Goal: Task Accomplishment & Management: Manage account settings

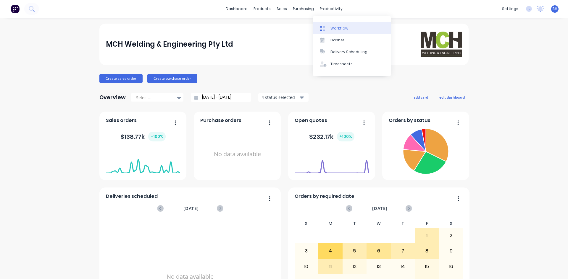
click at [334, 28] on div "Workflow" at bounding box center [339, 28] width 18 height 5
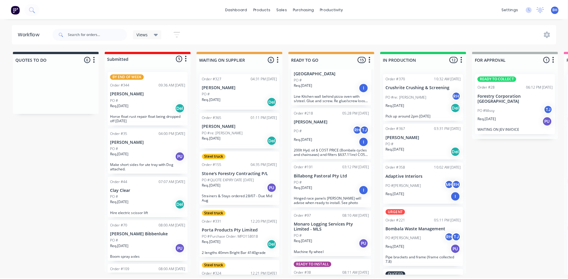
scroll to position [542, 0]
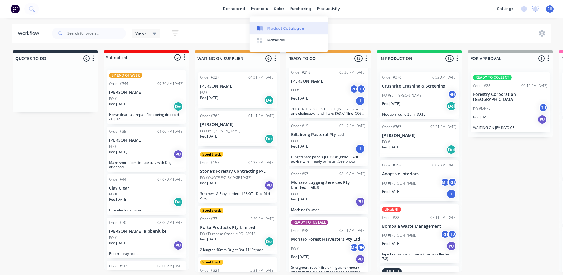
click at [277, 25] on link "Product Catalogue" at bounding box center [289, 28] width 78 height 12
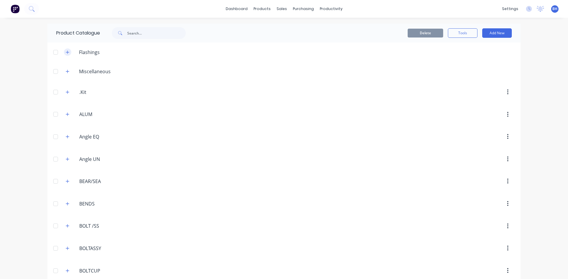
click at [66, 52] on icon "button" at bounding box center [67, 52] width 3 height 3
click at [66, 53] on icon "button" at bounding box center [68, 52] width 4 height 4
click at [53, 53] on div at bounding box center [56, 52] width 12 height 12
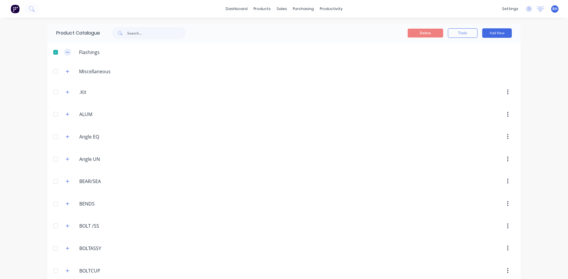
click at [66, 53] on icon "button" at bounding box center [68, 52] width 4 height 4
click at [53, 51] on div at bounding box center [56, 52] width 12 height 12
click at [67, 50] on icon "button" at bounding box center [68, 52] width 4 height 4
click at [66, 70] on icon "button" at bounding box center [68, 71] width 4 height 4
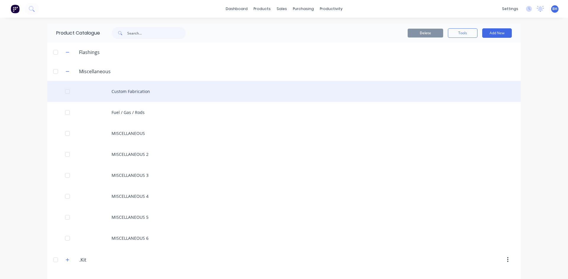
click at [125, 90] on div "Custom Fabrication" at bounding box center [283, 91] width 473 height 21
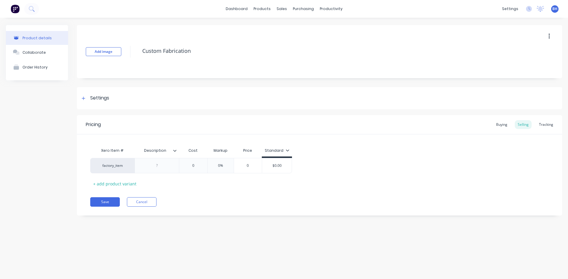
type textarea "x"
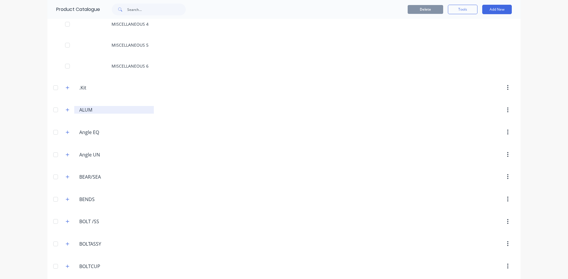
scroll to position [177, 0]
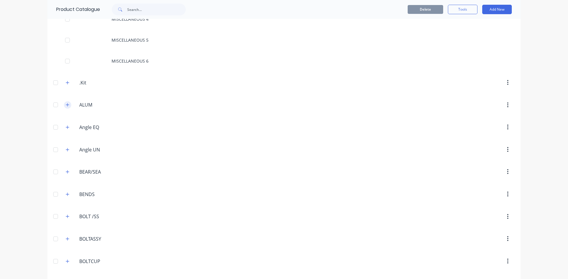
click at [64, 102] on button "button" at bounding box center [67, 104] width 7 height 7
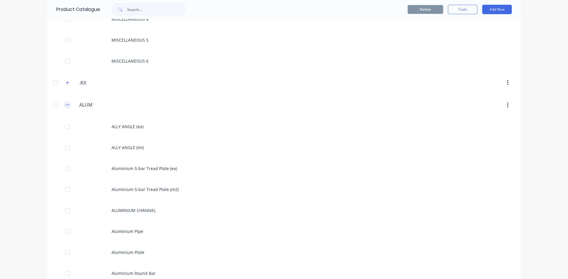
click at [64, 102] on button "button" at bounding box center [67, 104] width 7 height 7
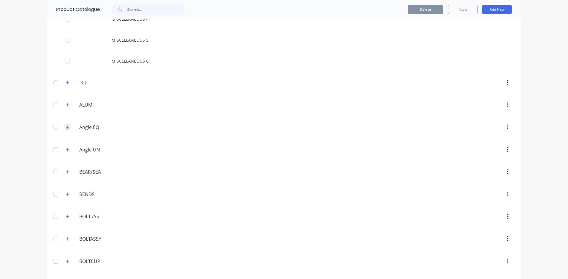
click at [66, 126] on icon "button" at bounding box center [68, 127] width 4 height 4
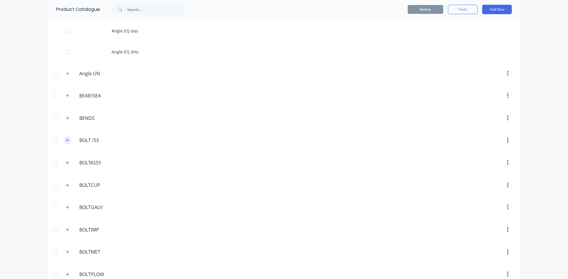
click at [66, 140] on icon "button" at bounding box center [68, 140] width 4 height 4
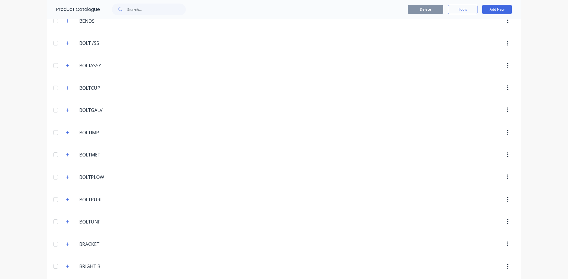
scroll to position [414, 0]
click at [66, 132] on icon "button" at bounding box center [68, 134] width 4 height 4
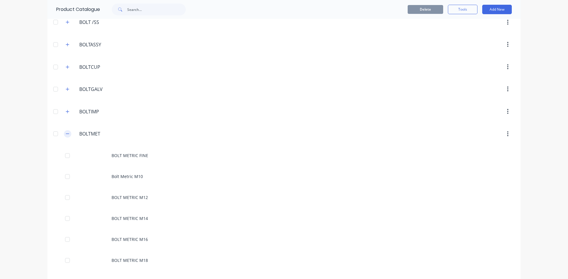
click at [66, 132] on icon "button" at bounding box center [68, 134] width 4 height 4
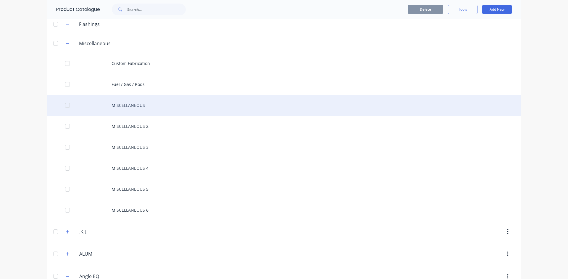
scroll to position [0, 0]
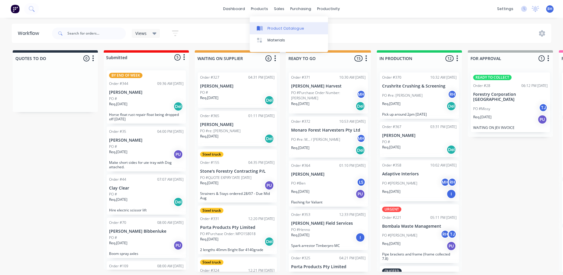
click at [269, 28] on div "Product Catalogue" at bounding box center [286, 28] width 37 height 5
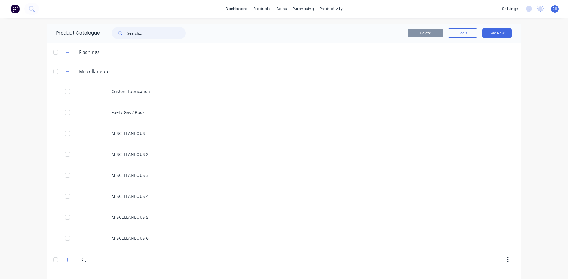
click at [137, 31] on input "text" at bounding box center [156, 33] width 59 height 12
type input "rhs"
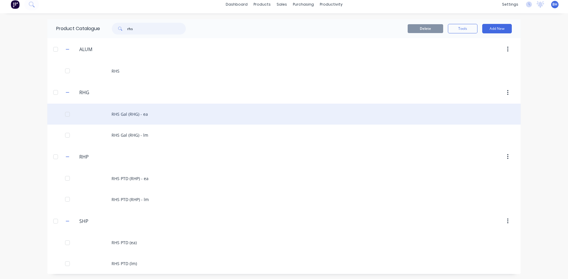
scroll to position [5, 0]
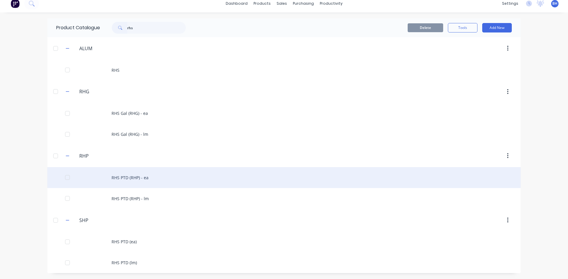
click at [120, 177] on div "RHS PTD (RHP) - ea" at bounding box center [283, 177] width 473 height 21
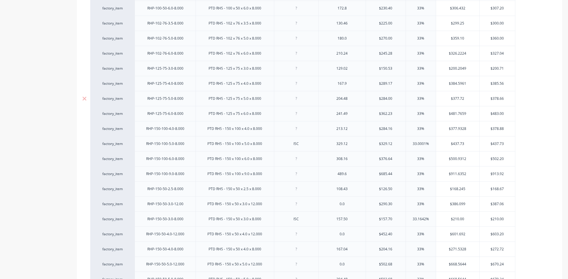
scroll to position [384, 0]
type textarea "x"
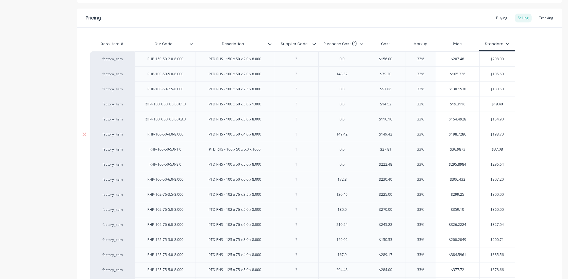
scroll to position [0, 0]
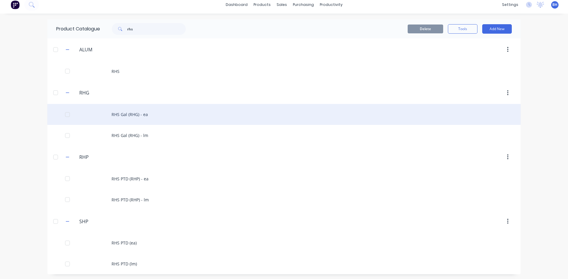
scroll to position [5, 0]
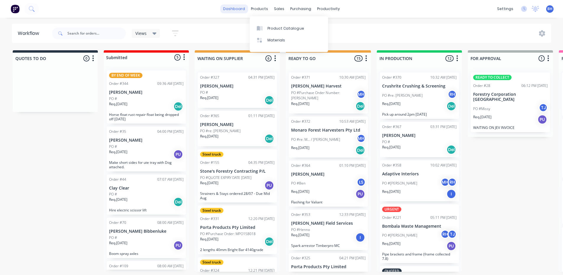
click at [238, 7] on link "dashboard" at bounding box center [234, 8] width 28 height 9
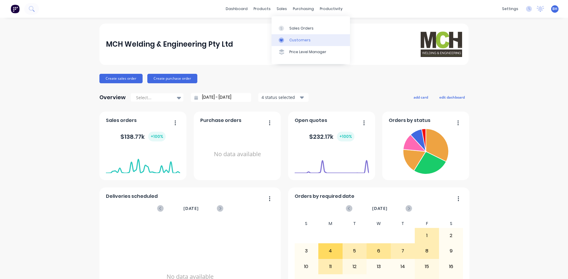
click at [296, 39] on div "Customers" at bounding box center [299, 40] width 21 height 5
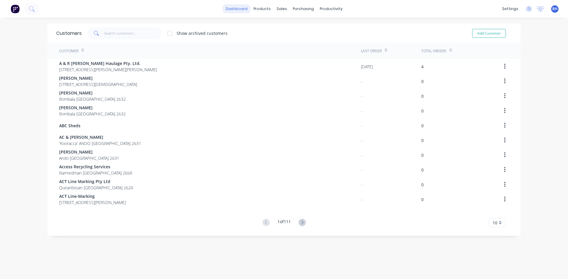
click at [239, 7] on link "dashboard" at bounding box center [237, 8] width 28 height 9
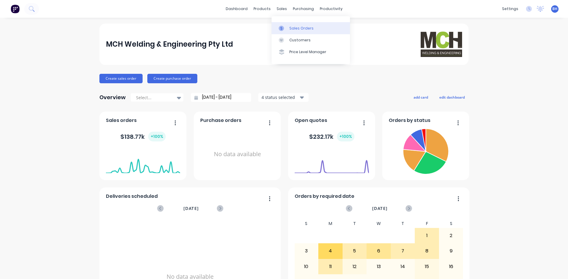
click at [300, 28] on div "Sales Orders" at bounding box center [301, 28] width 24 height 5
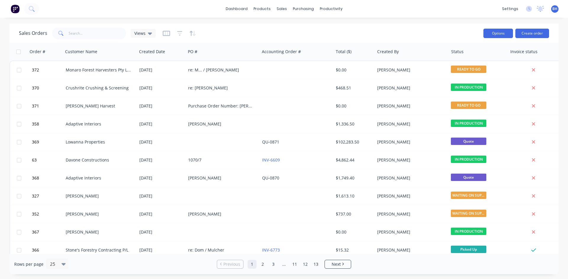
click at [492, 32] on button "Options" at bounding box center [498, 33] width 30 height 9
click at [443, 30] on div "Sales Orders Views" at bounding box center [249, 33] width 460 height 14
click at [32, 8] on icon at bounding box center [32, 9] width 6 height 6
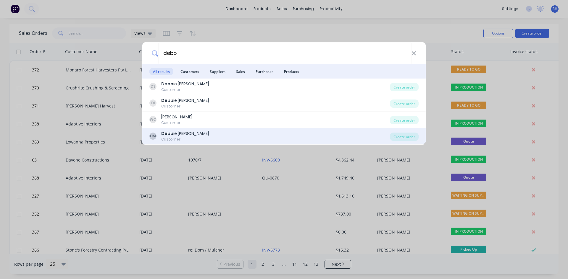
type input "debb"
click at [183, 135] on div "Debb ie [PERSON_NAME]" at bounding box center [185, 134] width 48 height 6
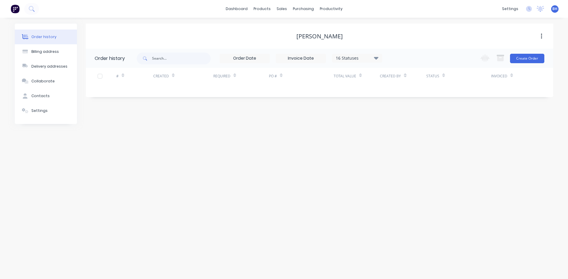
click at [544, 35] on button "button" at bounding box center [541, 36] width 14 height 11
click at [492, 26] on div "[PERSON_NAME] Archive" at bounding box center [319, 36] width 467 height 25
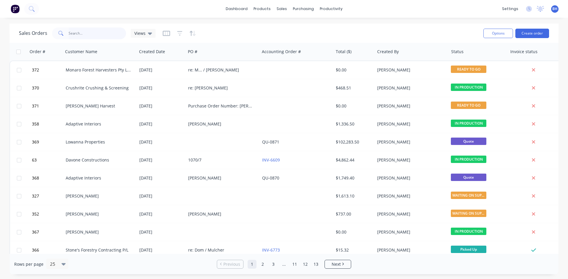
click at [76, 31] on input "text" at bounding box center [98, 34] width 58 height 12
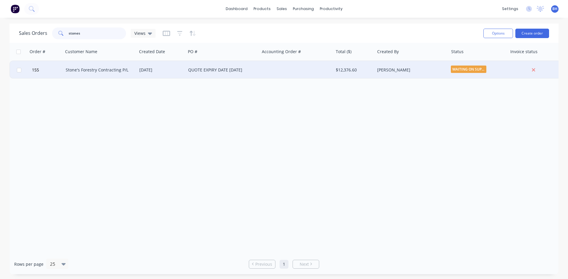
type input "stones"
click at [170, 69] on div "[DATE]" at bounding box center [161, 70] width 44 height 6
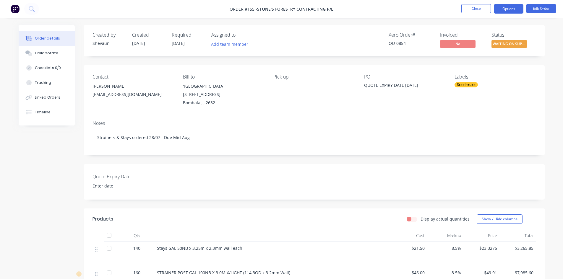
click at [512, 8] on button "Options" at bounding box center [509, 8] width 30 height 9
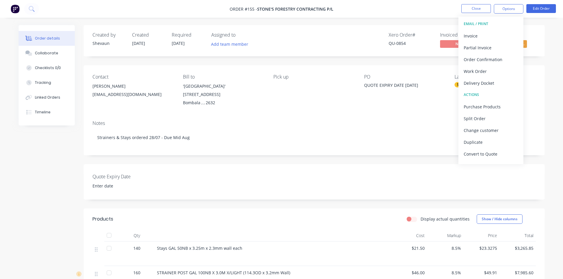
click at [397, 8] on nav "Order #155 - Stone's Forestry Contracting P/L Close Options EMAIL / PRINT Invoi…" at bounding box center [281, 9] width 563 height 18
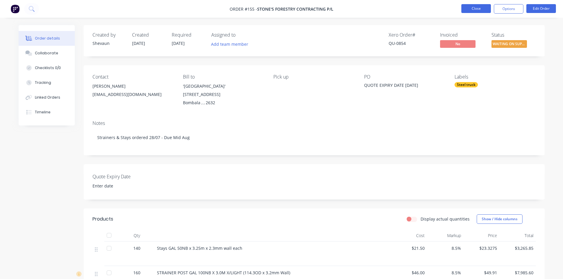
click at [470, 8] on button "Close" at bounding box center [477, 8] width 30 height 9
